Goal: Information Seeking & Learning: Learn about a topic

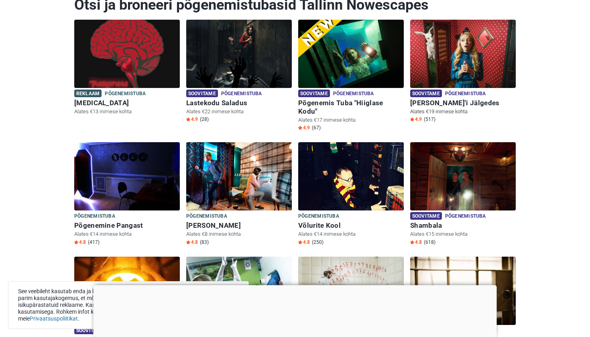
scroll to position [130, 0]
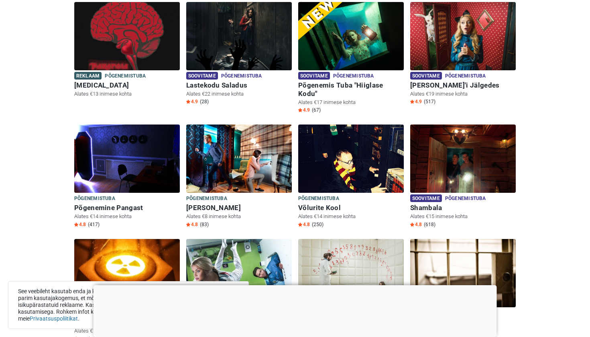
click at [297, 285] on div at bounding box center [295, 285] width 403 height 0
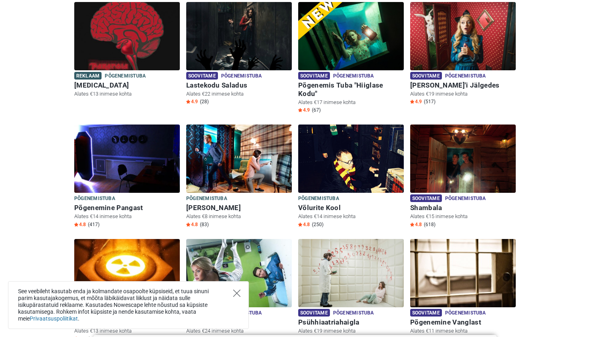
click at [236, 294] on icon "Close" at bounding box center [236, 292] width 7 height 7
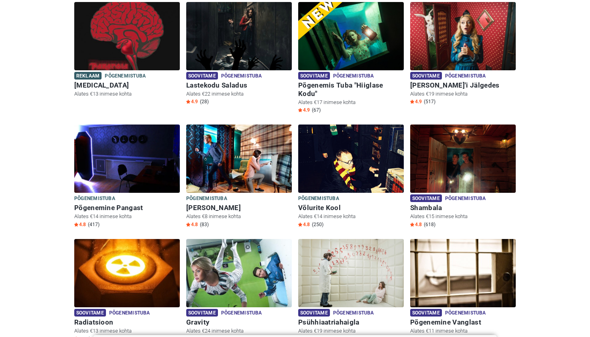
click at [197, 111] on div "Soovitame Põgenemistuba Põgenemistuba Lastekodu Saladus Alates €22 inimese koht…" at bounding box center [239, 63] width 112 height 123
click at [197, 110] on div "Soovitame Põgenemistuba Põgenemistuba Lastekodu Saladus Alates €22 inimese koht…" at bounding box center [239, 63] width 112 height 123
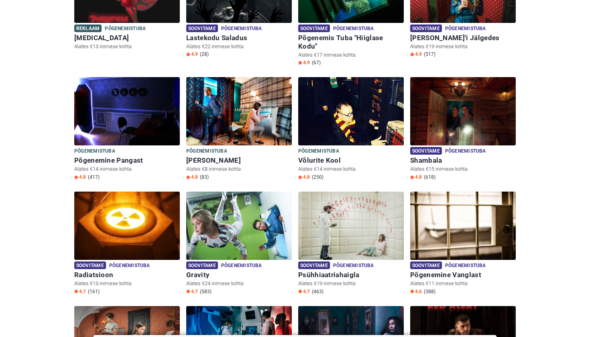
scroll to position [179, 0]
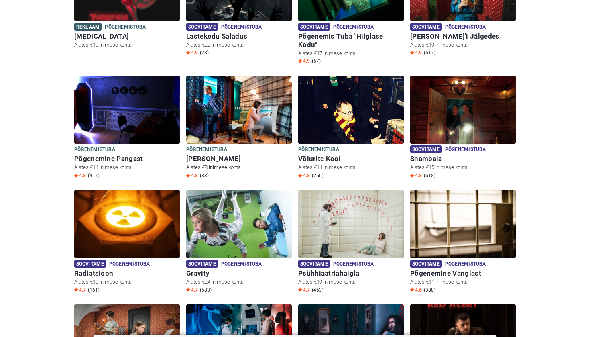
click at [216, 96] on img at bounding box center [239, 109] width 106 height 68
click at [321, 110] on img at bounding box center [351, 109] width 106 height 68
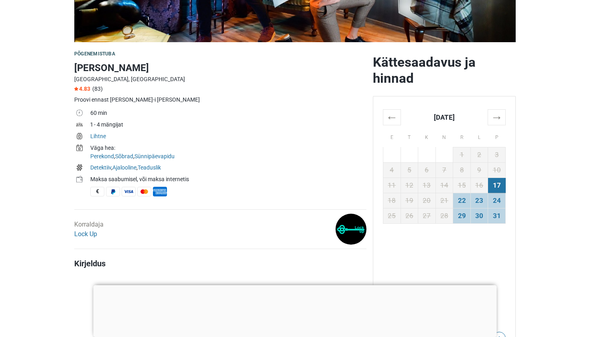
scroll to position [213, 0]
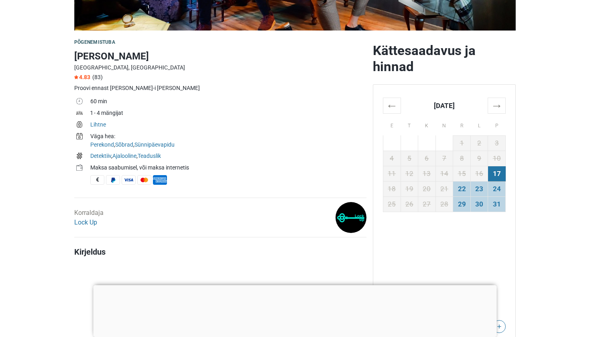
click at [300, 285] on div at bounding box center [295, 285] width 403 height 0
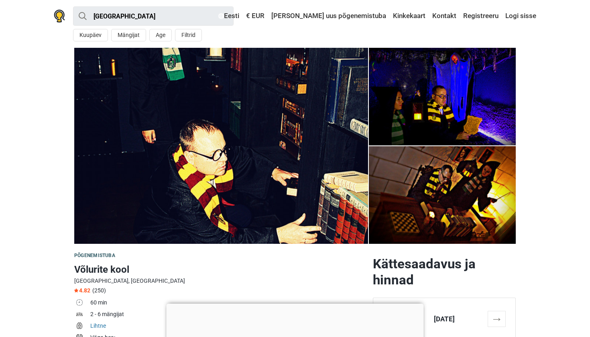
click at [352, 106] on img at bounding box center [221, 146] width 294 height 196
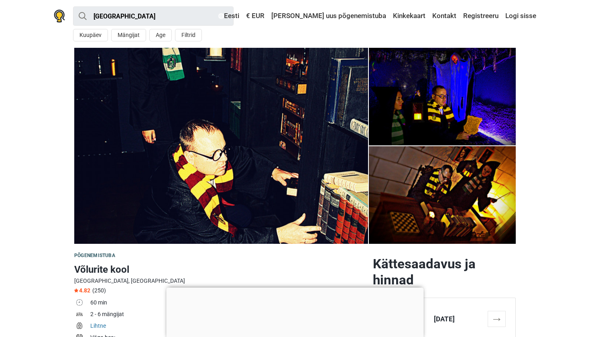
scroll to position [19, 0]
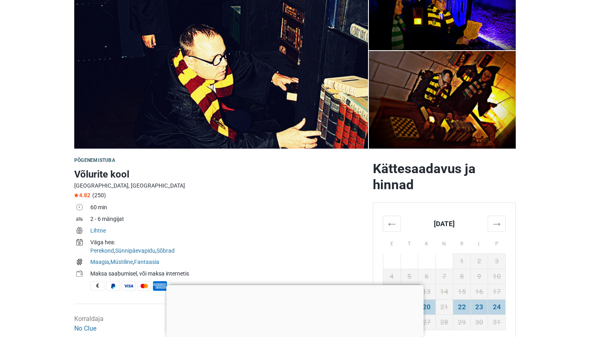
scroll to position [97, 0]
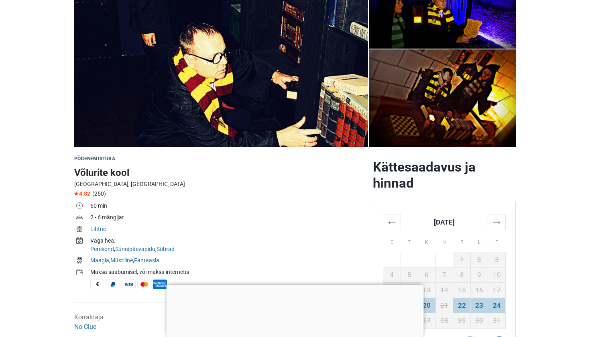
click at [291, 285] on div at bounding box center [295, 285] width 257 height 0
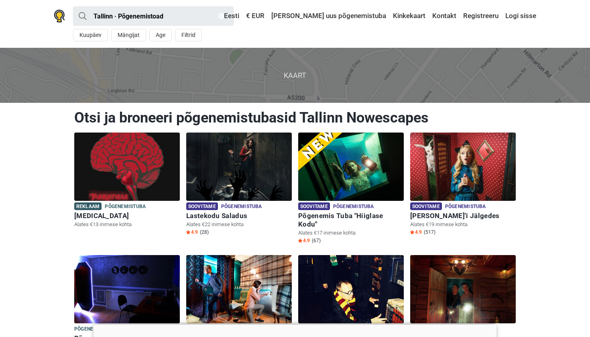
scroll to position [179, 0]
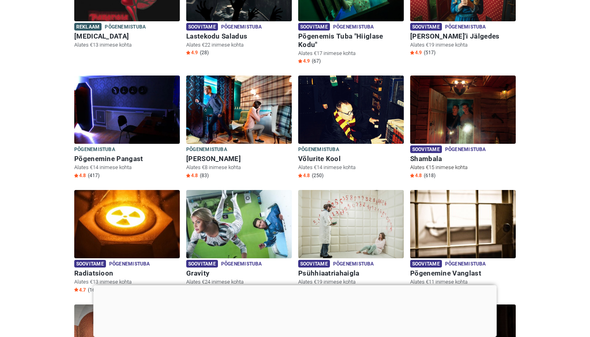
click at [441, 108] on img at bounding box center [463, 109] width 106 height 68
click at [450, 90] on img at bounding box center [463, 109] width 106 height 68
click at [444, 103] on img at bounding box center [463, 109] width 106 height 68
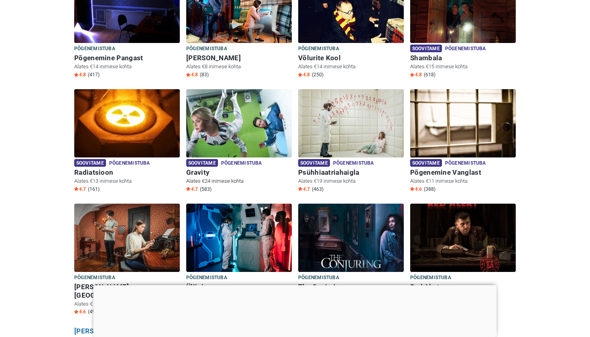
scroll to position [282, 0]
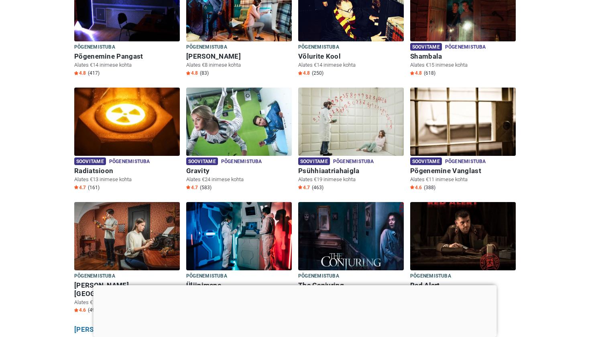
click at [298, 285] on div at bounding box center [295, 285] width 403 height 0
click at [298, 280] on div "Põgenemistuba Põgenemistuba The Conjuring Alates €15 inimese kohta 4.9 (234)" at bounding box center [351, 288] width 106 height 37
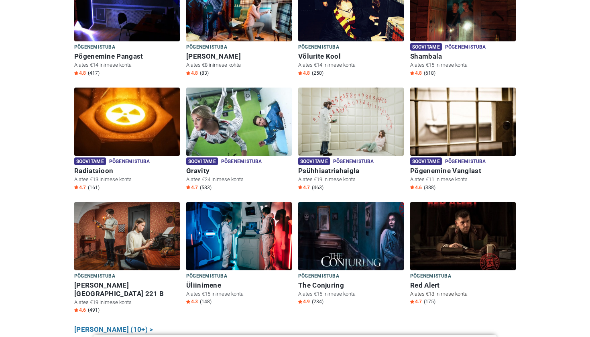
click at [477, 228] on img at bounding box center [463, 236] width 106 height 68
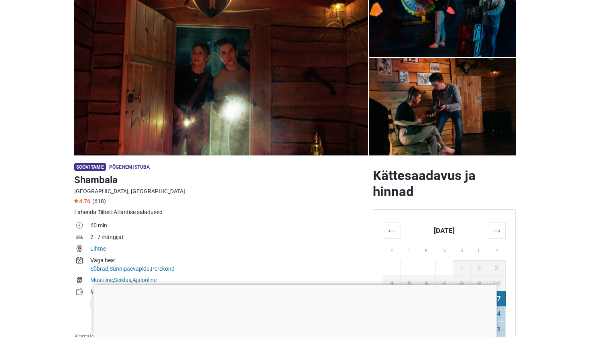
scroll to position [90, 0]
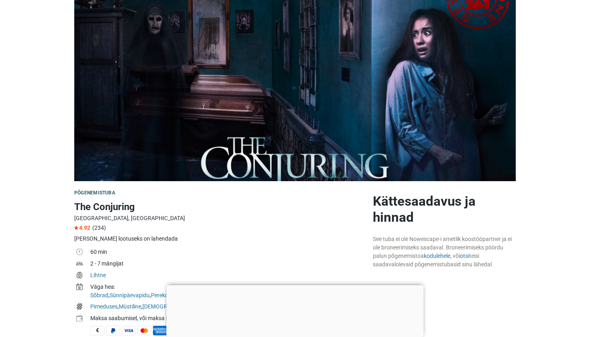
scroll to position [64, 0]
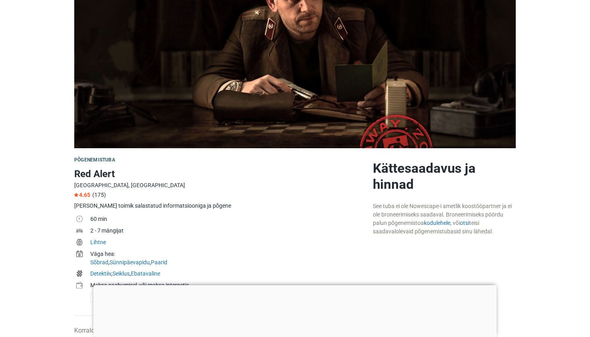
scroll to position [97, 0]
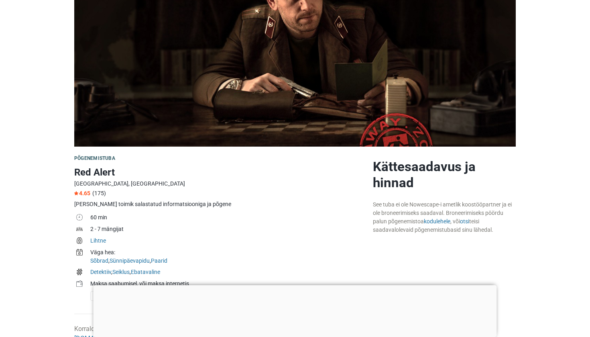
click at [294, 285] on div at bounding box center [295, 285] width 403 height 0
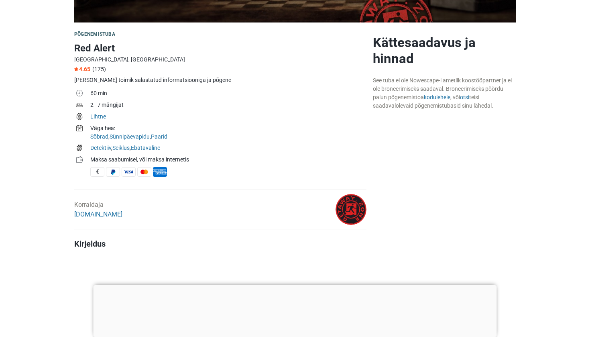
scroll to position [226, 0]
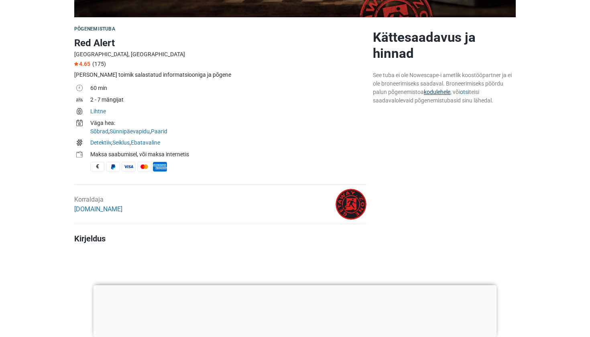
click at [439, 92] on link "kodulehele" at bounding box center [437, 92] width 26 height 6
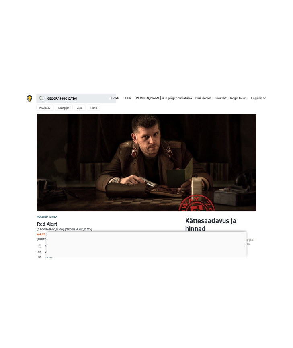
scroll to position [0, 0]
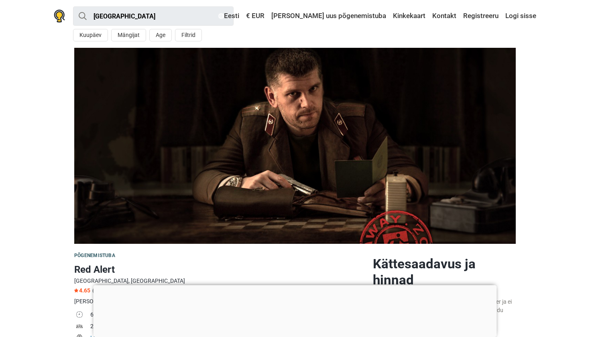
click at [11, 74] on section at bounding box center [295, 146] width 590 height 196
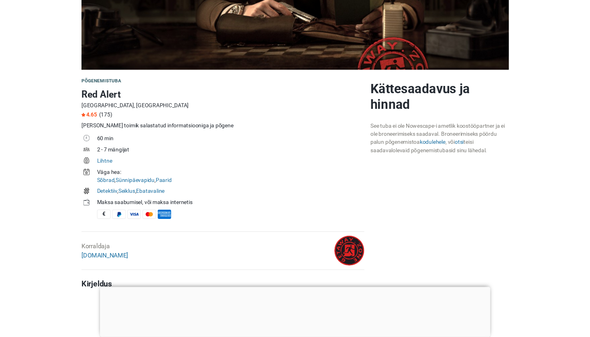
scroll to position [164, 0]
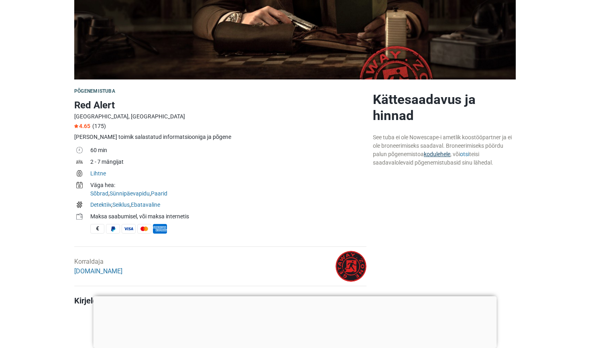
click at [435, 155] on link "kodulehele" at bounding box center [437, 154] width 26 height 6
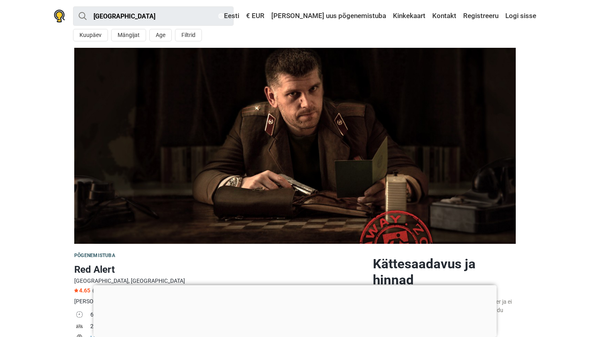
scroll to position [0, 0]
click at [138, 15] on input "[GEOGRAPHIC_DATA]" at bounding box center [153, 15] width 161 height 19
type input "[GEOGRAPHIC_DATA]"
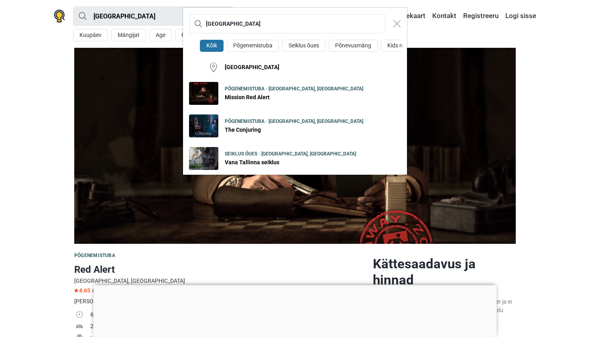
click at [212, 47] on button "Kõik" at bounding box center [212, 46] width 24 height 12
click at [299, 26] on input "[GEOGRAPHIC_DATA]" at bounding box center [287, 23] width 196 height 19
click at [552, 76] on div "Tallinn Kõik Põgenemistuba Seiklus õues Põnevusmäng Kids room Tallinn Põgenemis…" at bounding box center [295, 168] width 590 height 337
click at [37, 71] on div "Tallinn Kõik Põgenemistuba Seiklus õues Põnevusmäng Kids room Tallinn Põgenemis…" at bounding box center [295, 168] width 590 height 337
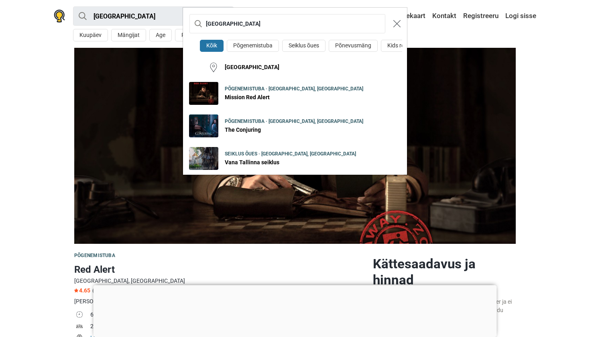
click at [396, 28] on button "Close modal" at bounding box center [396, 23] width 15 height 15
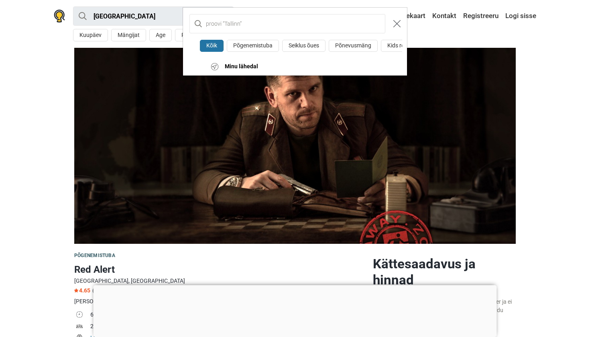
click at [396, 28] on button "Close modal" at bounding box center [396, 23] width 15 height 15
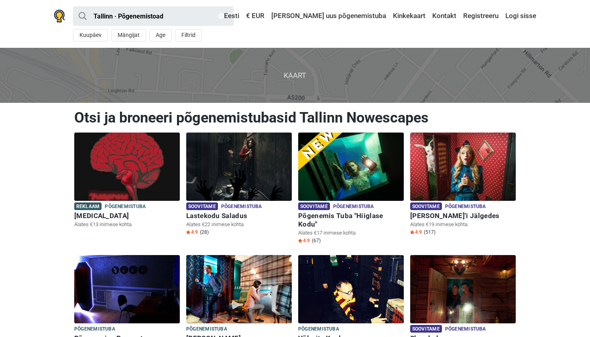
click at [153, 221] on p "Alates €13 inimese kohta" at bounding box center [127, 224] width 106 height 7
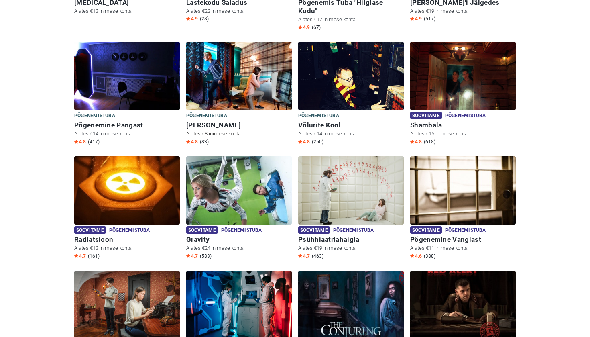
scroll to position [210, 0]
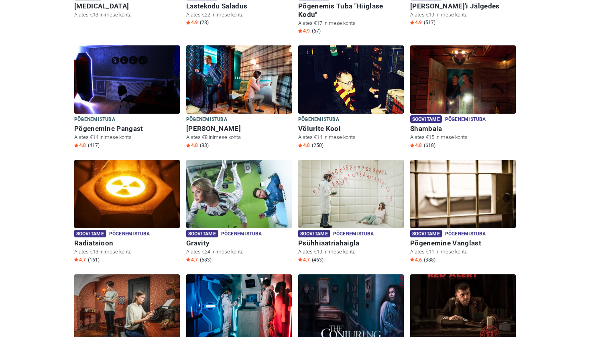
click at [342, 178] on img at bounding box center [351, 194] width 106 height 68
click at [334, 178] on img at bounding box center [351, 194] width 106 height 68
click at [483, 167] on img at bounding box center [463, 194] width 106 height 68
click at [452, 199] on img at bounding box center [463, 194] width 106 height 68
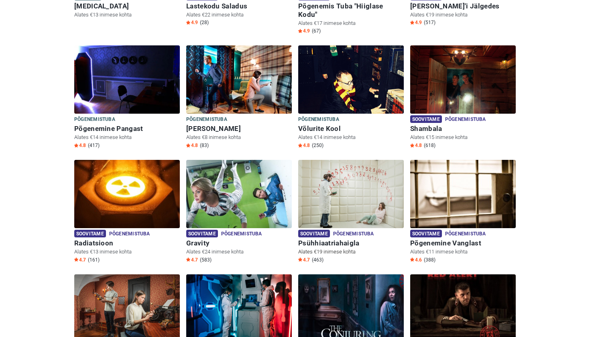
click at [322, 180] on img at bounding box center [351, 194] width 106 height 68
click at [322, 181] on img at bounding box center [351, 194] width 106 height 68
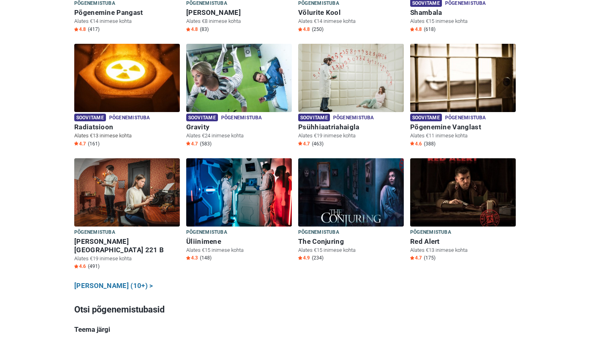
scroll to position [328, 0]
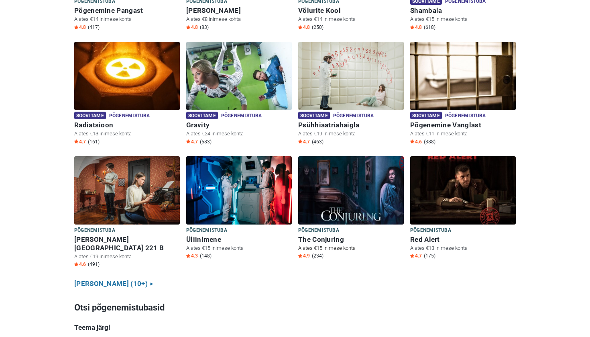
click at [340, 167] on img at bounding box center [351, 190] width 106 height 68
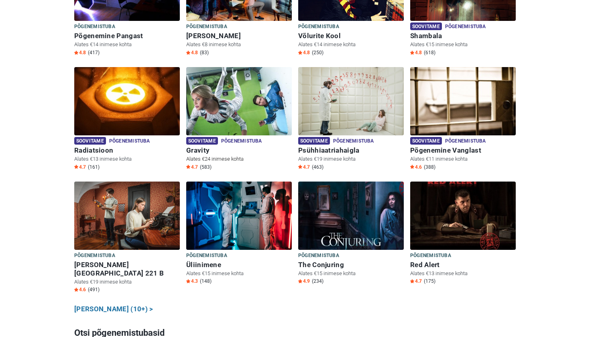
scroll to position [300, 0]
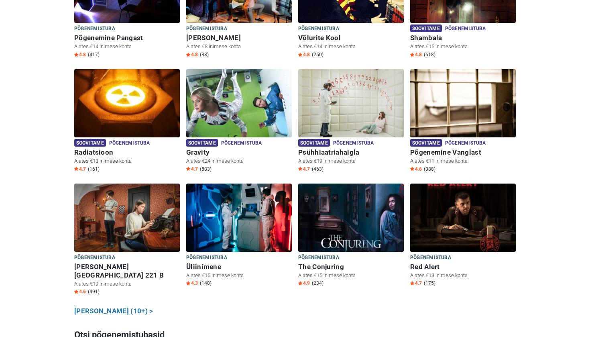
click at [126, 106] on img at bounding box center [127, 103] width 106 height 68
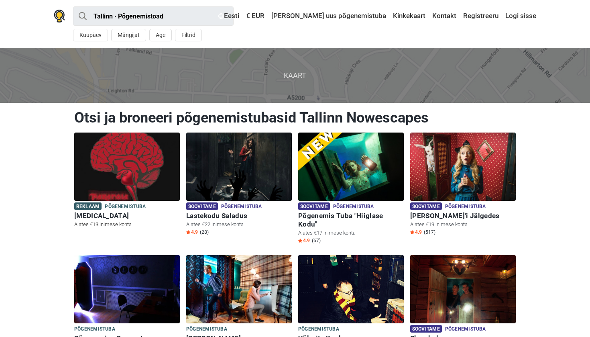
scroll to position [0, 0]
click at [150, 158] on img at bounding box center [127, 166] width 106 height 68
click at [238, 177] on img at bounding box center [239, 166] width 106 height 68
click at [346, 158] on img at bounding box center [351, 166] width 106 height 68
click at [450, 174] on img at bounding box center [463, 166] width 106 height 68
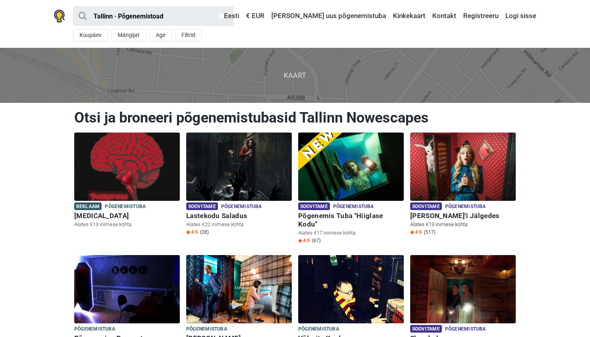
click at [447, 167] on img at bounding box center [463, 166] width 106 height 68
click at [454, 167] on img at bounding box center [463, 166] width 106 height 68
click at [417, 214] on h6 "Alice'i Jälgedes" at bounding box center [463, 216] width 106 height 8
click at [122, 286] on img at bounding box center [127, 289] width 106 height 68
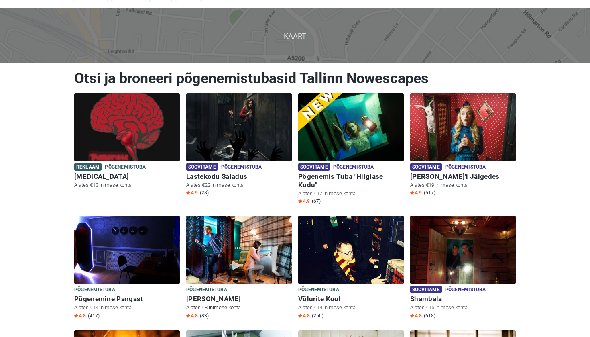
click at [212, 247] on img at bounding box center [239, 250] width 106 height 68
click at [322, 253] on img at bounding box center [351, 250] width 106 height 68
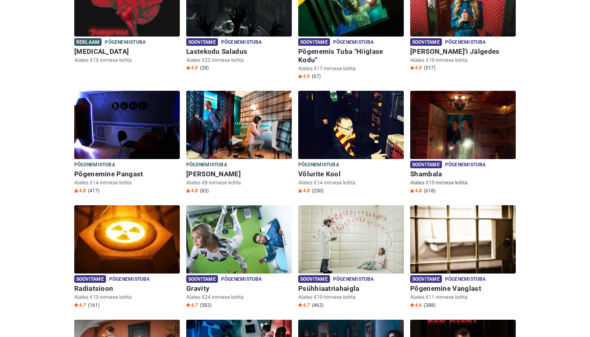
scroll to position [166, 0]
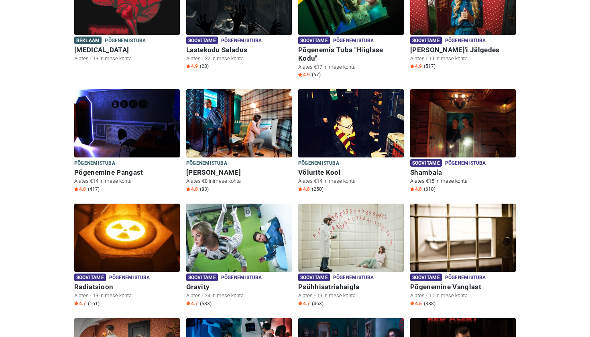
click at [449, 105] on img at bounding box center [463, 123] width 106 height 68
click at [119, 249] on img at bounding box center [127, 238] width 106 height 68
click at [217, 221] on img at bounding box center [239, 238] width 106 height 68
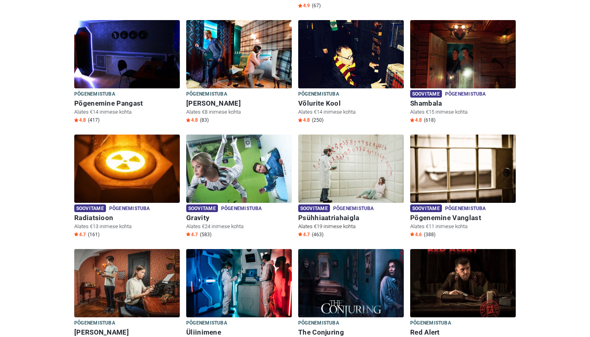
scroll to position [250, 0]
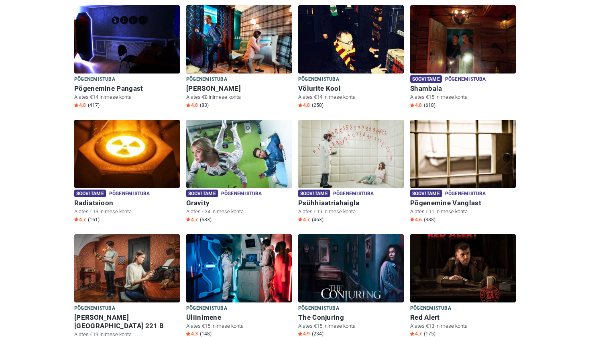
click at [459, 138] on img at bounding box center [463, 154] width 106 height 68
click at [149, 256] on img at bounding box center [127, 268] width 106 height 68
click at [136, 259] on img at bounding box center [127, 268] width 106 height 68
click at [228, 253] on img at bounding box center [239, 268] width 106 height 68
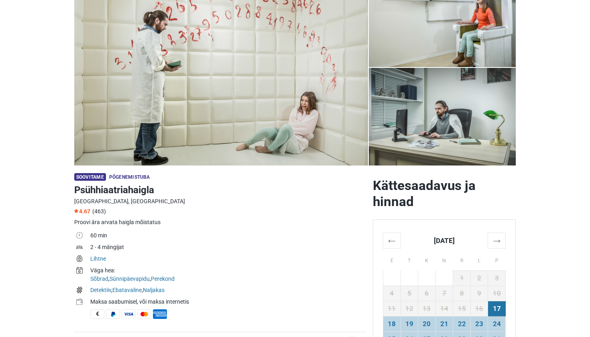
scroll to position [74, 0]
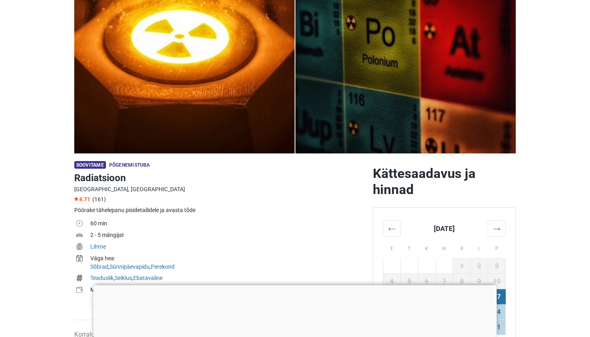
scroll to position [90, 0]
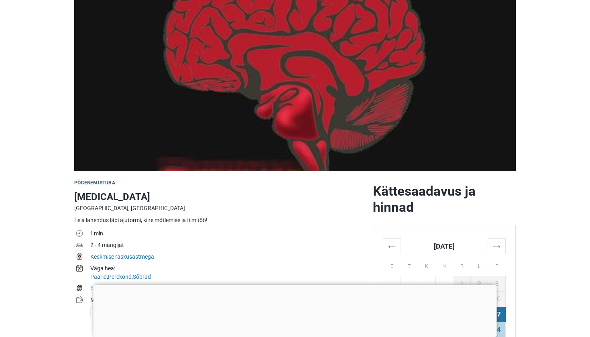
scroll to position [72, 0]
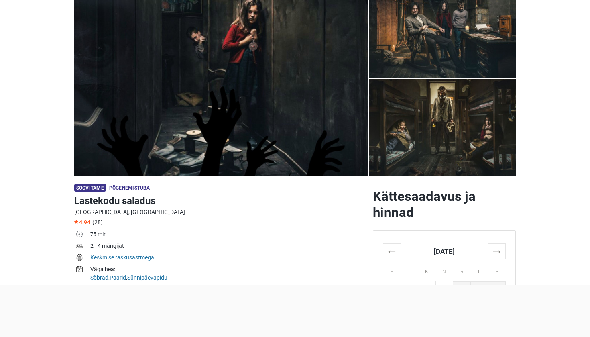
scroll to position [70, 0]
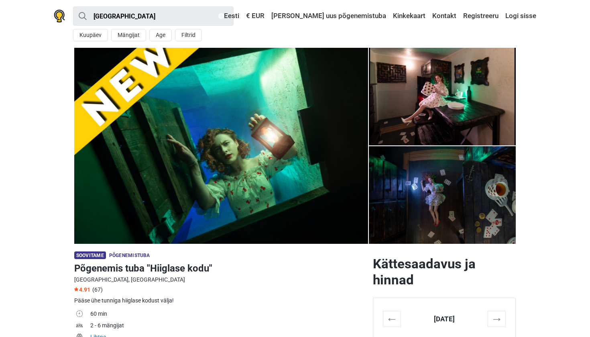
click at [346, 158] on img at bounding box center [221, 146] width 294 height 196
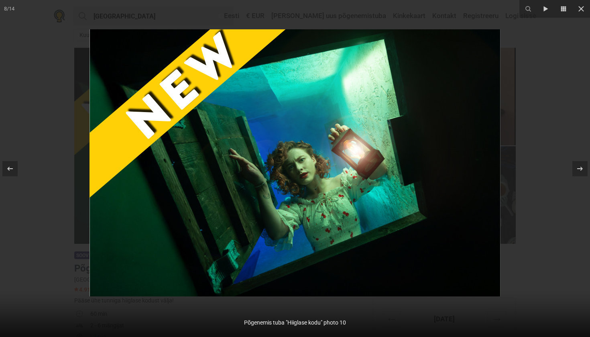
click at [51, 127] on div at bounding box center [295, 168] width 590 height 337
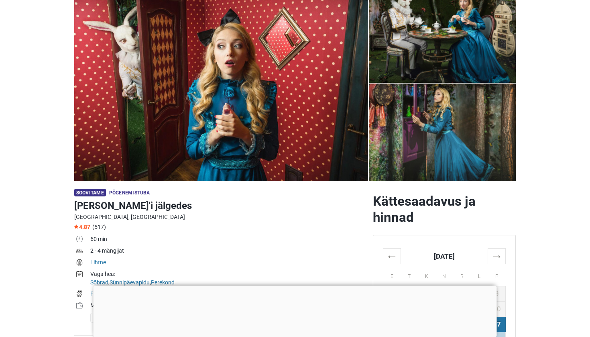
scroll to position [66, 0]
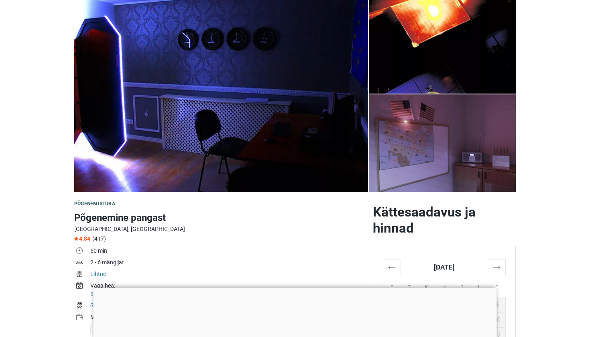
scroll to position [53, 0]
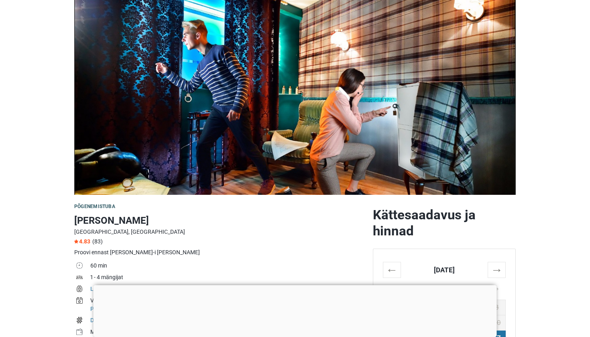
scroll to position [49, 0]
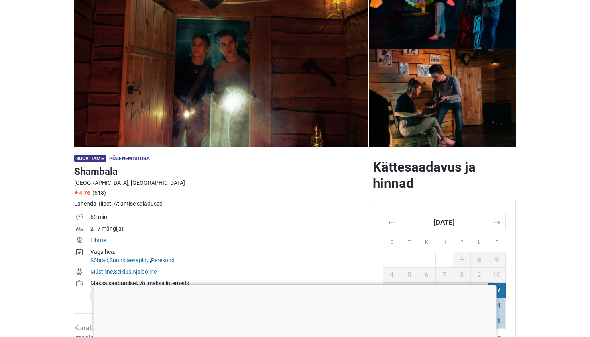
scroll to position [97, 0]
click at [290, 285] on div at bounding box center [295, 285] width 403 height 0
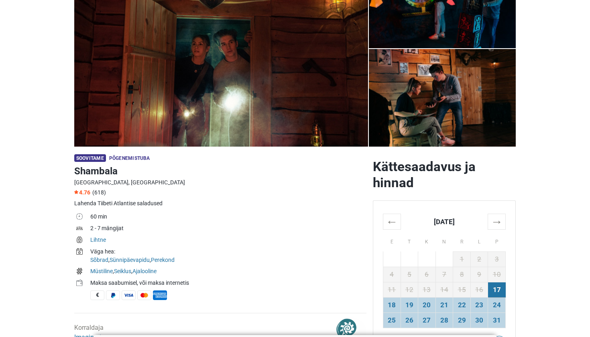
click at [268, 217] on td "60 min" at bounding box center [228, 218] width 276 height 12
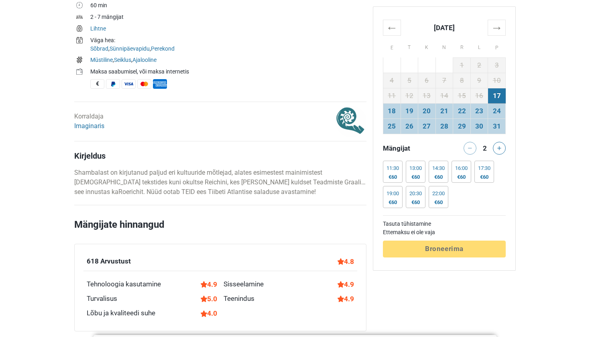
scroll to position [309, 0]
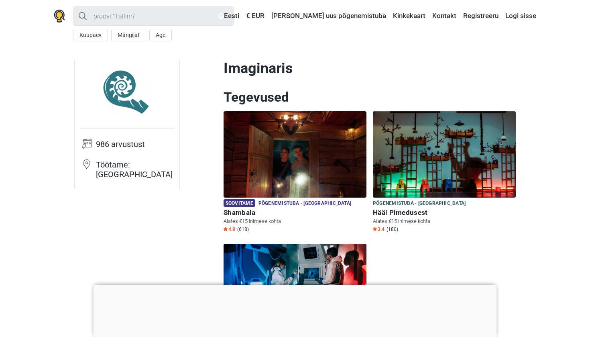
click at [393, 60] on h1 "Imaginaris" at bounding box center [370, 68] width 292 height 17
click at [300, 285] on div at bounding box center [295, 285] width 403 height 0
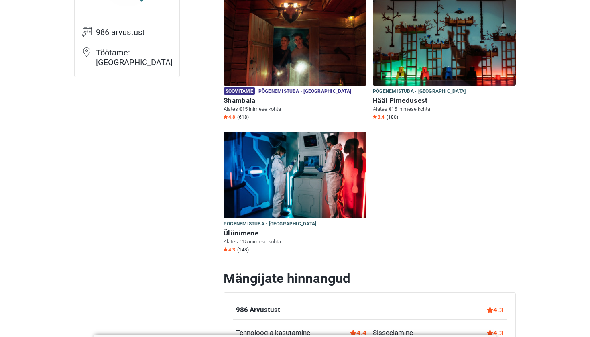
scroll to position [122, 0]
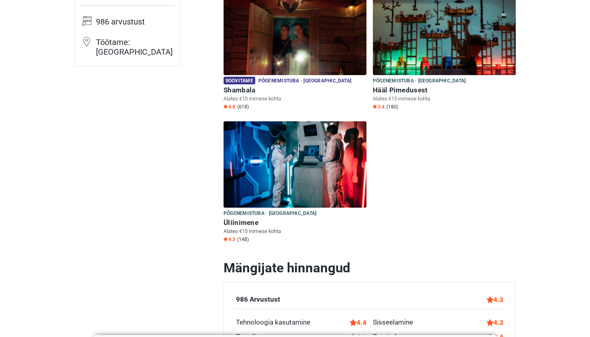
click at [310, 187] on img at bounding box center [295, 164] width 143 height 86
click at [339, 55] on img at bounding box center [295, 32] width 143 height 86
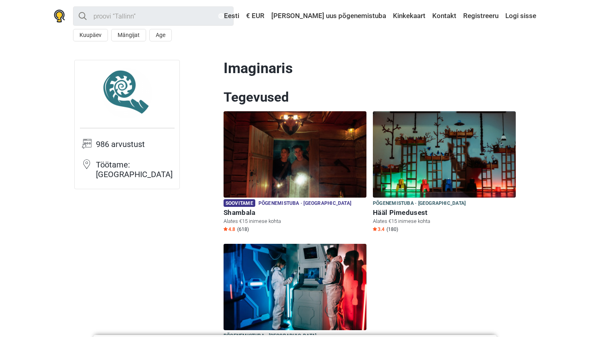
scroll to position [0, 0]
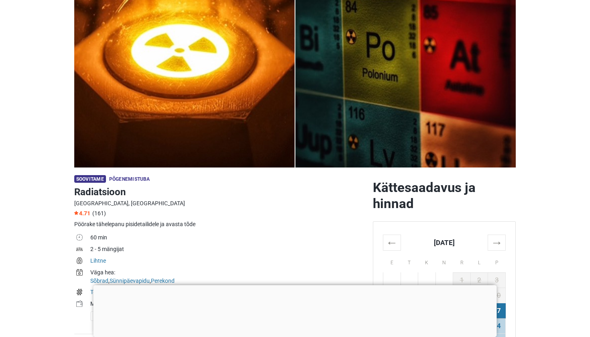
scroll to position [76, 0]
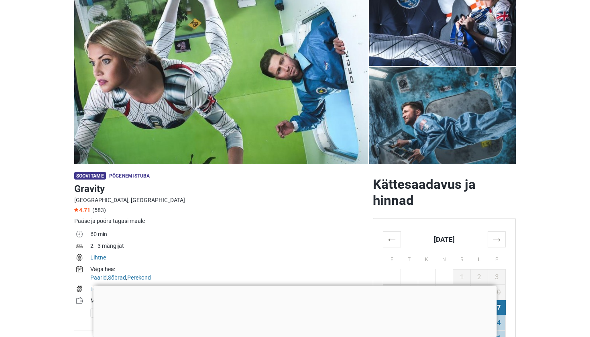
scroll to position [79, 0]
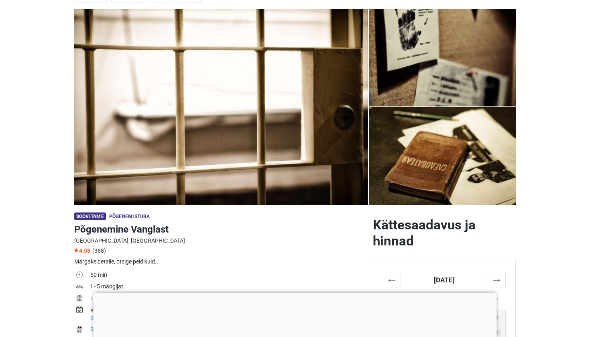
scroll to position [69, 0]
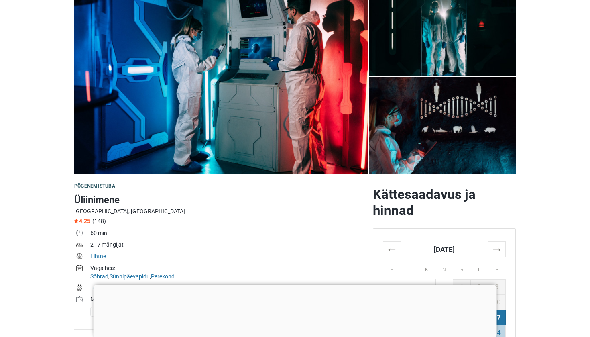
scroll to position [67, 0]
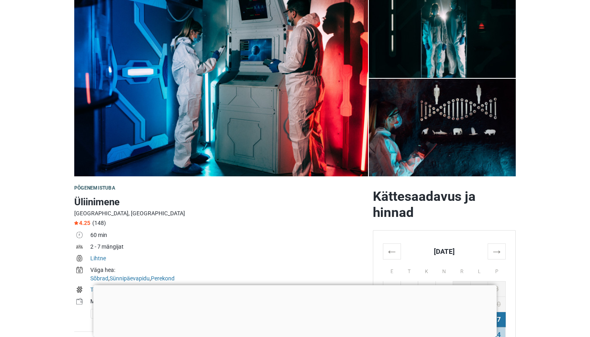
click at [300, 285] on div at bounding box center [295, 285] width 403 height 0
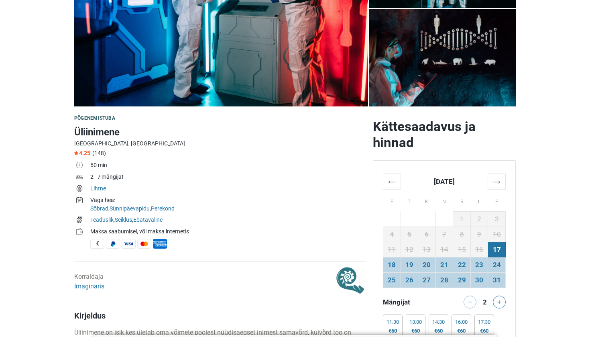
scroll to position [152, 0]
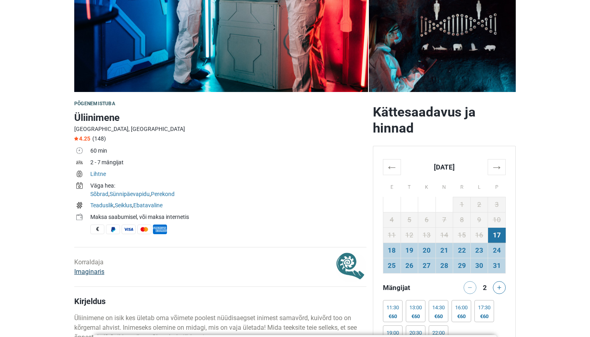
click at [88, 268] on link "Imaginaris" at bounding box center [89, 272] width 30 height 8
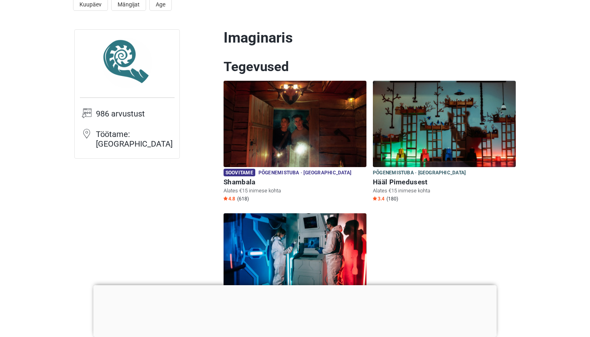
scroll to position [35, 0]
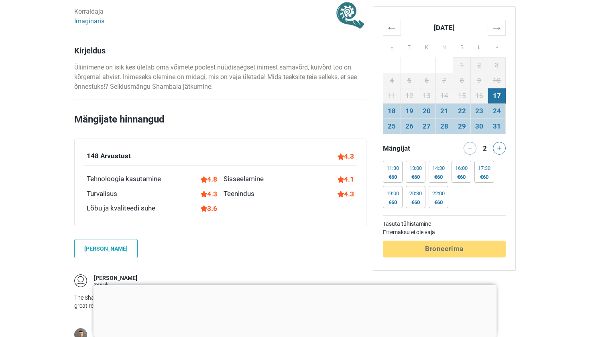
click at [316, 100] on hr at bounding box center [220, 100] width 292 height 0
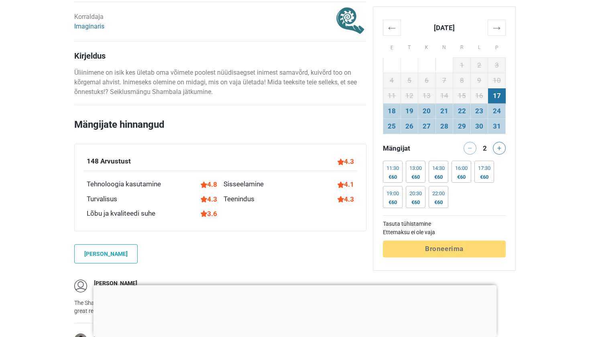
scroll to position [395, 0]
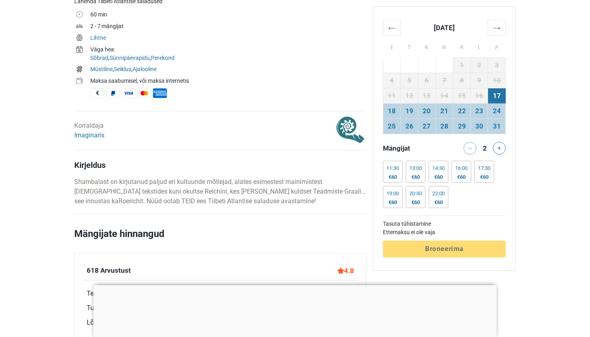
scroll to position [302, 0]
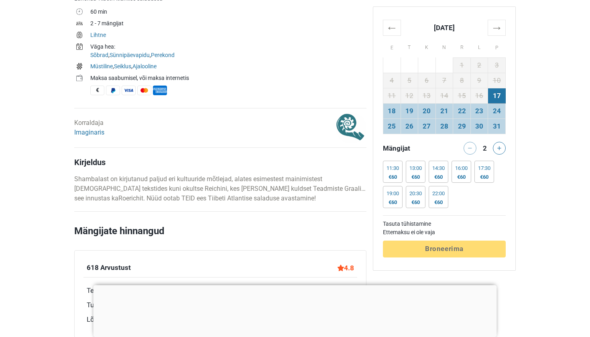
click at [300, 285] on div at bounding box center [295, 285] width 403 height 0
